Goal: Task Accomplishment & Management: Manage account settings

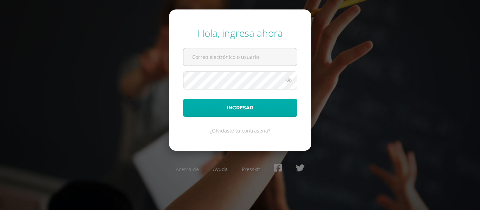
type input "[PERSON_NAME][EMAIL_ADDRESS][PERSON_NAME][DOMAIN_NAME]"
click at [278, 100] on button "Ingresar" at bounding box center [240, 108] width 114 height 18
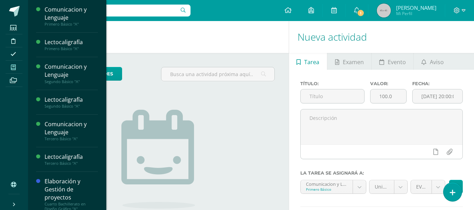
click at [19, 68] on span at bounding box center [14, 66] width 16 height 9
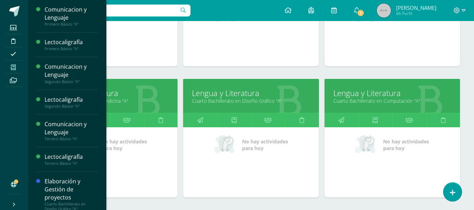
scroll to position [448, 0]
click at [224, 104] on link "Cuarto Bachillerato en Diseño Gráfico "A"" at bounding box center [251, 100] width 118 height 7
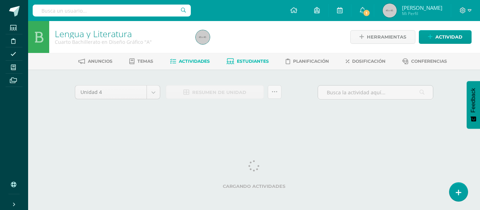
click at [250, 64] on span "Estudiantes" at bounding box center [253, 61] width 32 height 5
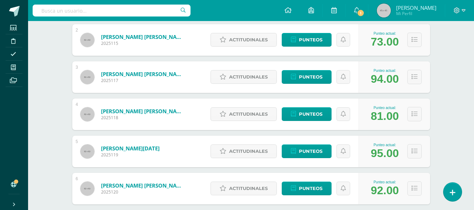
scroll to position [166, 0]
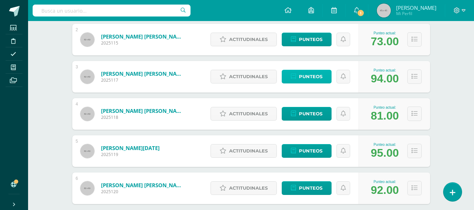
click at [323, 83] on span "Punteos" at bounding box center [311, 76] width 24 height 13
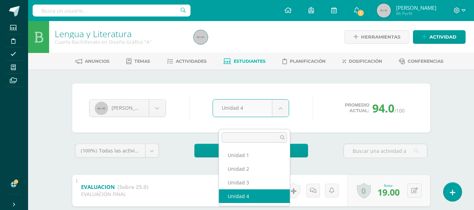
click at [278, 118] on body "Estudiantes Disciplina Asistencia Mis cursos Archivos Soporte Ayuda Reportar un…" at bounding box center [237, 145] width 474 height 291
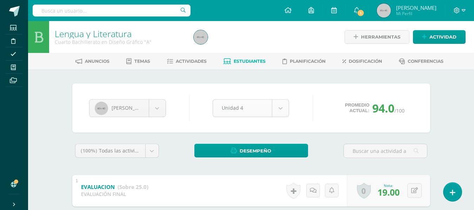
click at [278, 118] on body "Estudiantes Disciplina Asistencia Mis cursos Archivos Soporte Ayuda Reportar un…" at bounding box center [237, 145] width 474 height 291
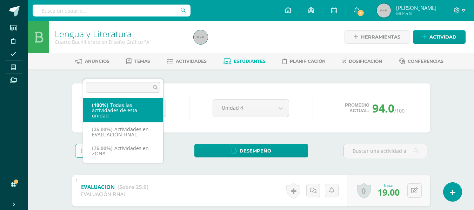
click at [157, 173] on body "Estudiantes Disciplina Asistencia Mis cursos Archivos Soporte Ayuda Reportar un…" at bounding box center [237, 145] width 474 height 291
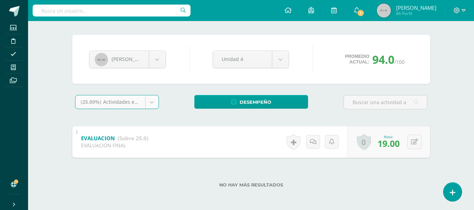
scroll to position [79, 0]
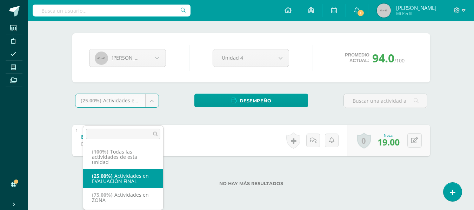
click at [158, 88] on body "Estudiantes Disciplina Asistencia Mis cursos Archivos Soporte Ayuda Reportar un…" at bounding box center [237, 79] width 474 height 259
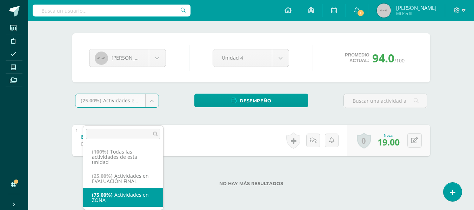
select select "5988"
